Goal: Complete application form

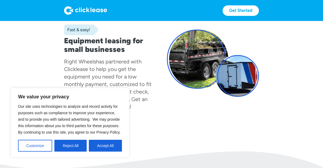
scroll to position [38, 0]
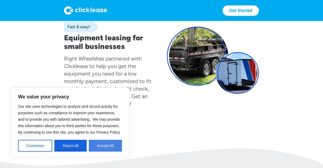
click at [112, 145] on button "Accept All" at bounding box center [105, 146] width 33 height 12
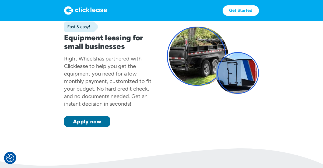
click at [101, 125] on link "Apply now" at bounding box center [87, 121] width 46 height 11
